Goal: Information Seeking & Learning: Learn about a topic

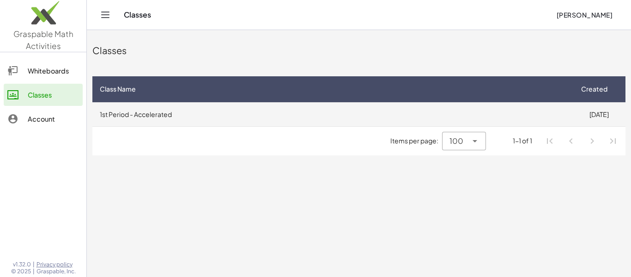
click at [417, 118] on td "1st Period - Accelerated" at bounding box center [332, 114] width 480 height 24
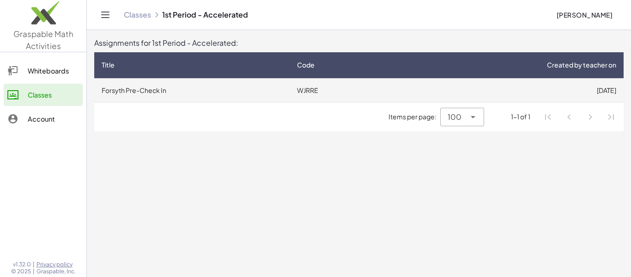
click at [471, 91] on td "[DATE]" at bounding box center [508, 90] width 231 height 24
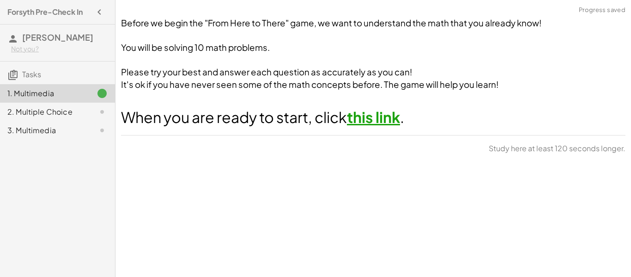
click at [390, 123] on link "this link" at bounding box center [373, 117] width 53 height 18
